Goal: Information Seeking & Learning: Learn about a topic

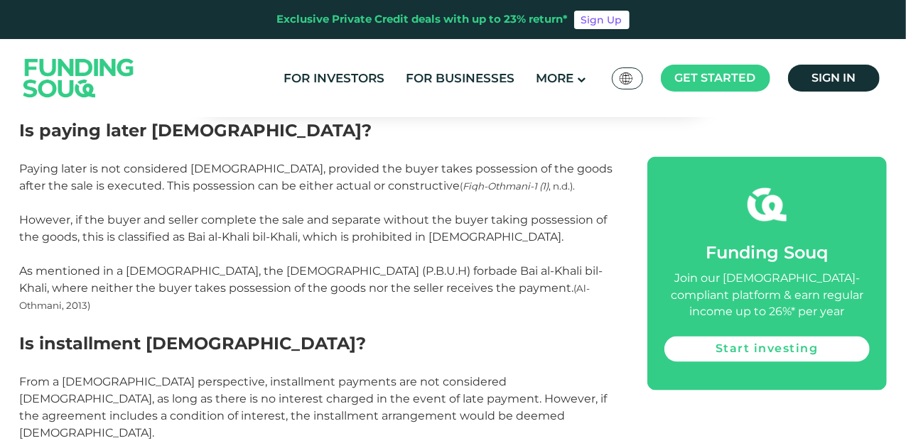
scroll to position [1137, 0]
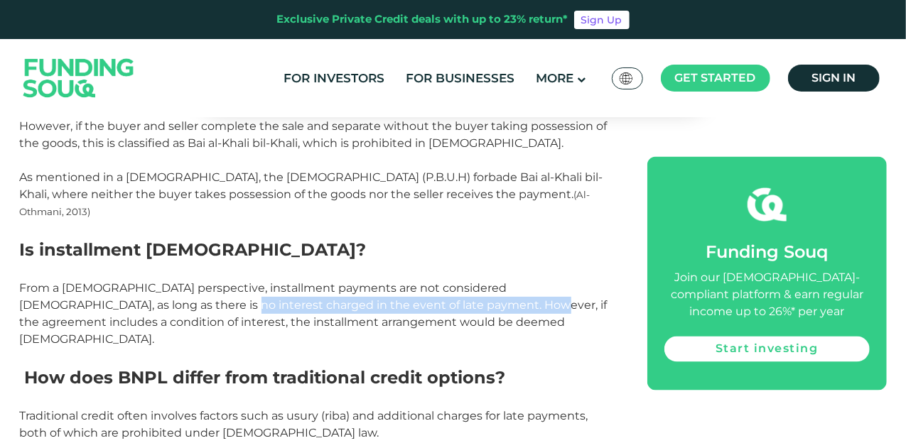
drag, startPoint x: 134, startPoint y: 289, endPoint x: 443, endPoint y: 284, distance: 309.2
click at [443, 284] on span "From a [DEMOGRAPHIC_DATA] perspective, installment payments are not considered …" at bounding box center [314, 313] width 588 height 65
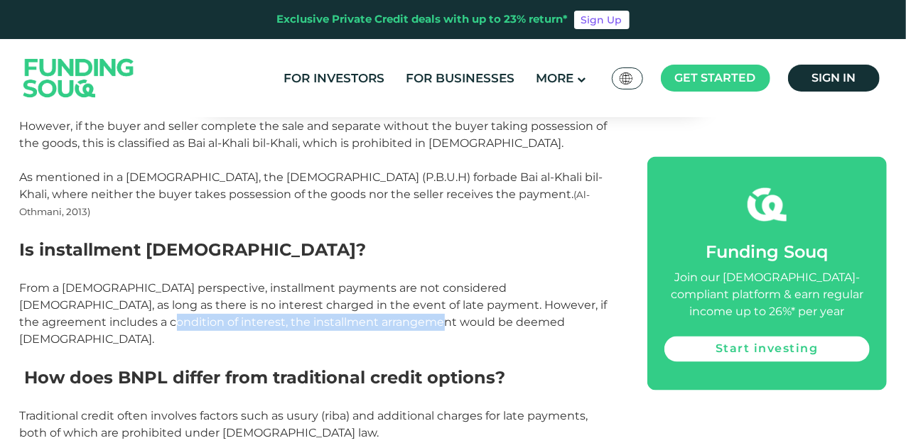
drag, startPoint x: 28, startPoint y: 311, endPoint x: 341, endPoint y: 312, distance: 312.7
click at [334, 312] on span "From a [DEMOGRAPHIC_DATA] perspective, installment payments are not considered …" at bounding box center [314, 313] width 588 height 65
click at [344, 312] on p "From a [DEMOGRAPHIC_DATA] perspective, installment payments are not considered …" at bounding box center [318, 314] width 596 height 68
drag, startPoint x: 547, startPoint y: 294, endPoint x: 627, endPoint y: 298, distance: 79.7
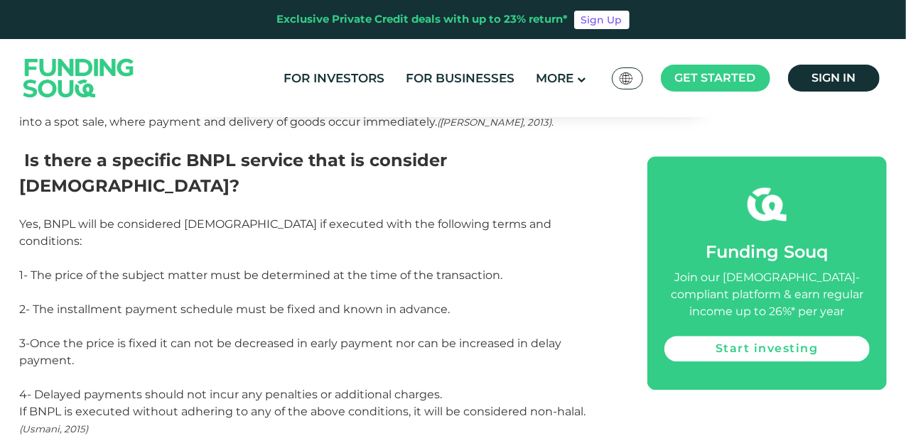
scroll to position [1635, 0]
